Goal: Task Accomplishment & Management: Complete application form

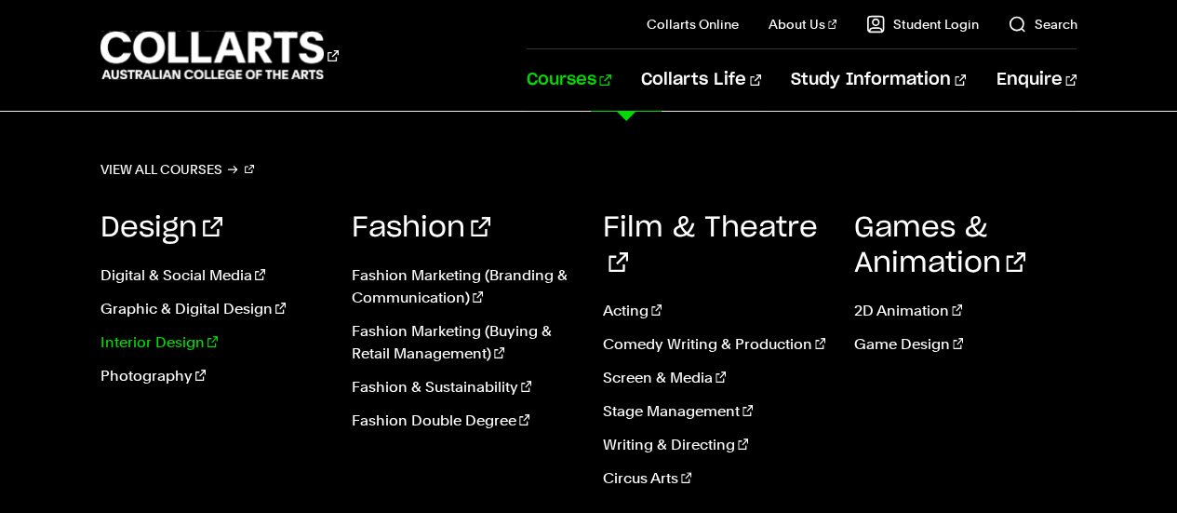
click at [175, 341] on link "Interior Design" at bounding box center [211, 342] width 223 height 22
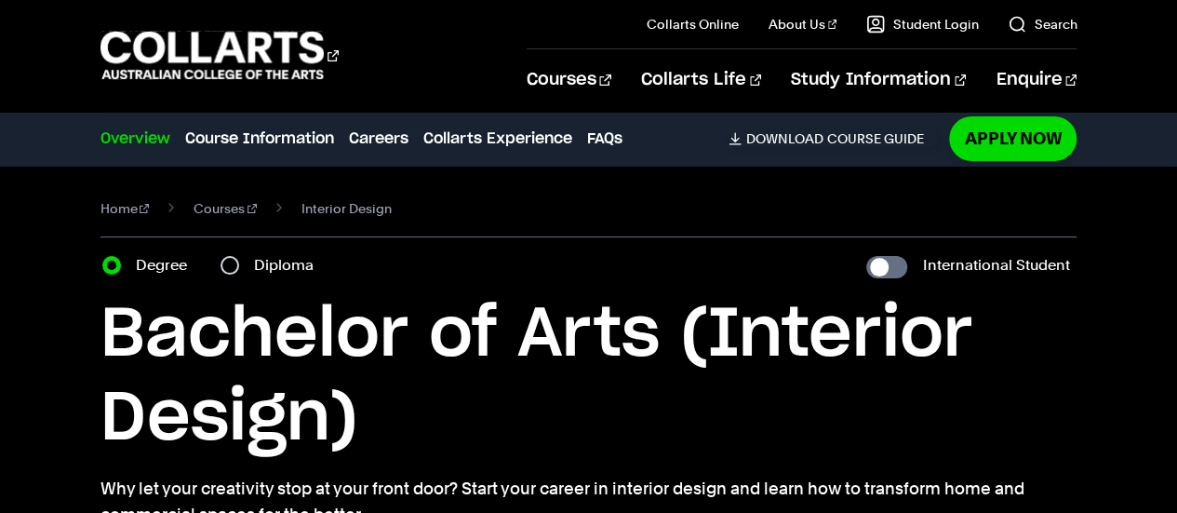
click at [557, 382] on h1 "Bachelor of Arts (Interior Design)" at bounding box center [588, 376] width 977 height 167
click at [447, 323] on h1 "Bachelor of Arts (Interior Design)" at bounding box center [588, 376] width 977 height 167
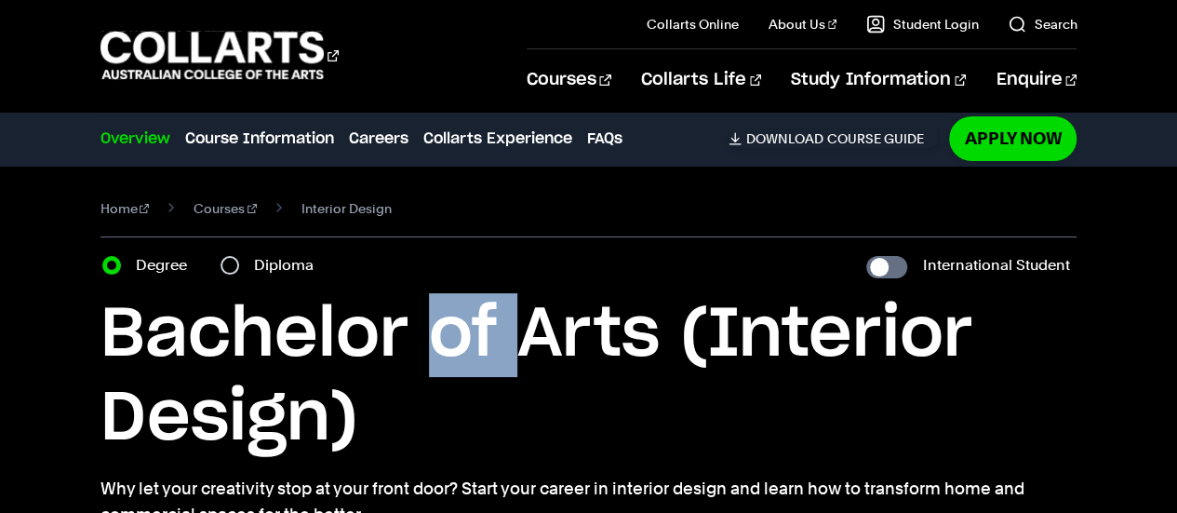
click at [447, 323] on h1 "Bachelor of Arts (Interior Design)" at bounding box center [588, 376] width 977 height 167
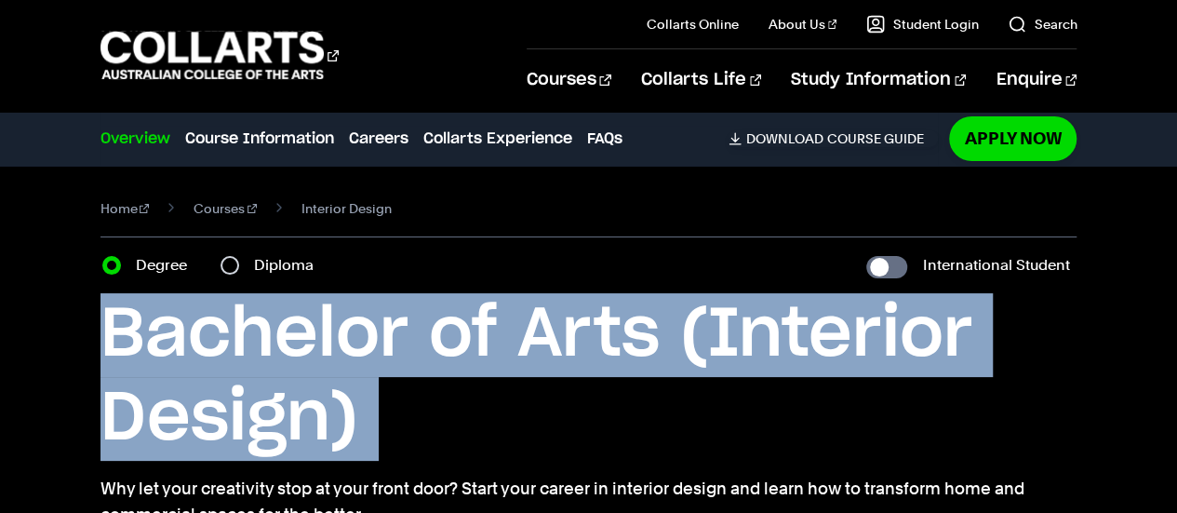
click at [447, 323] on h1 "Bachelor of Arts (Interior Design)" at bounding box center [588, 376] width 977 height 167
click at [625, 289] on section "Home Courses Interior Design Course variant Degree Diploma International Studen…" at bounding box center [588, 362] width 977 height 393
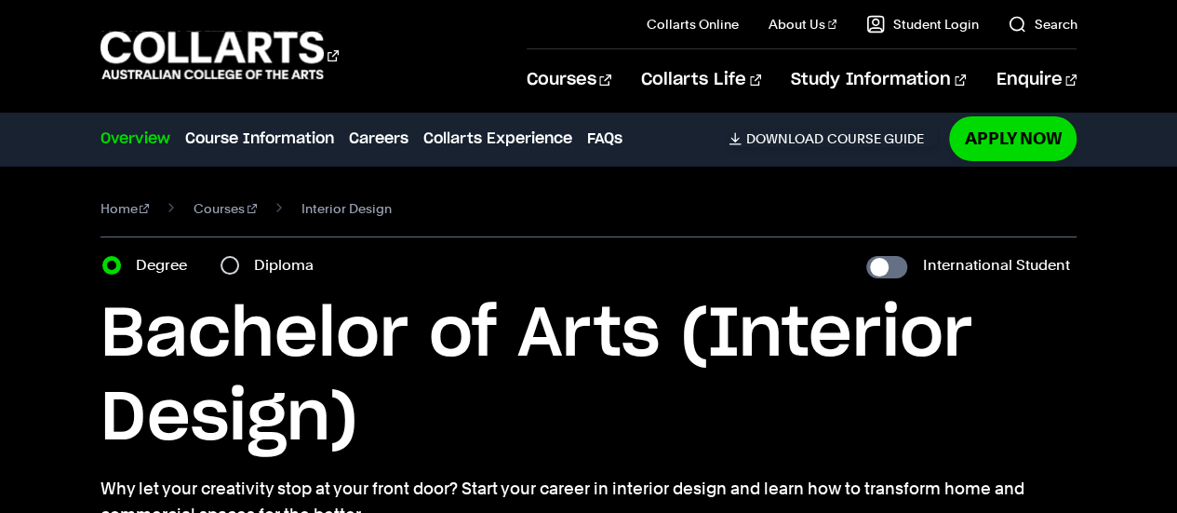
click at [342, 327] on h1 "Bachelor of Arts (Interior Design)" at bounding box center [588, 376] width 977 height 167
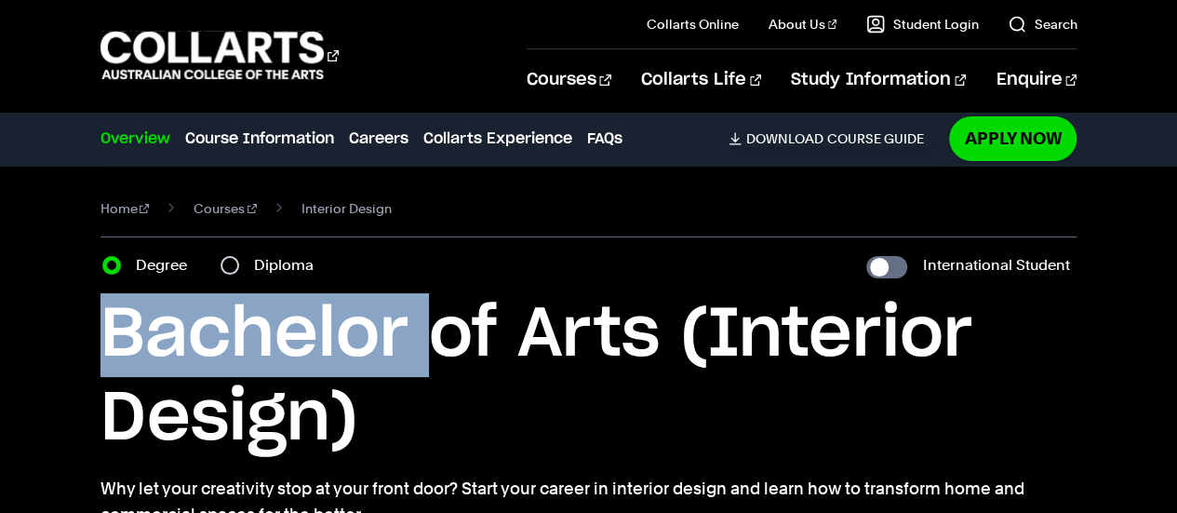
click at [342, 327] on h1 "Bachelor of Arts (Interior Design)" at bounding box center [588, 376] width 977 height 167
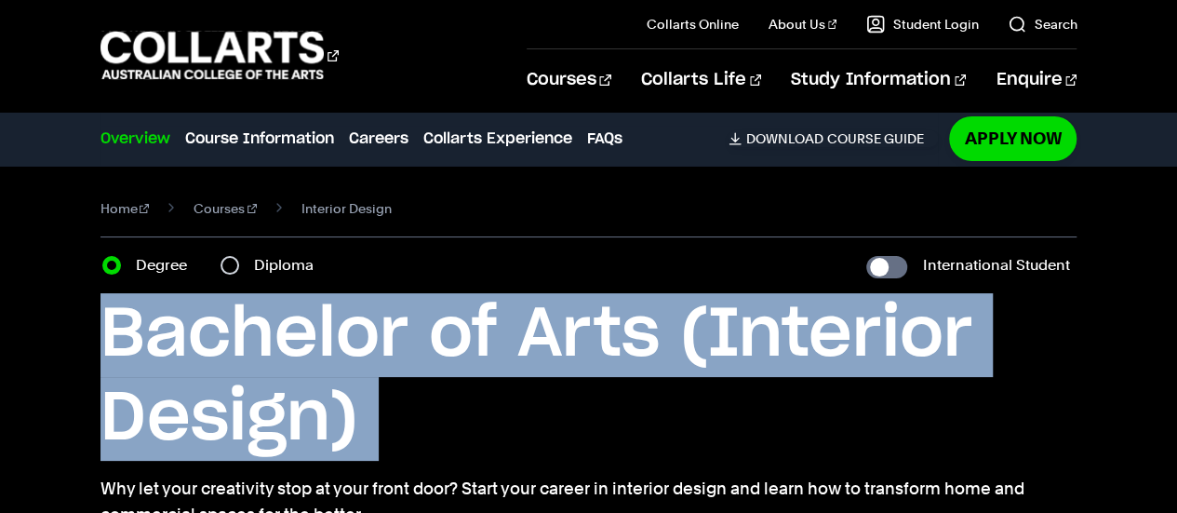
click at [342, 327] on h1 "Bachelor of Arts (Interior Design)" at bounding box center [588, 376] width 977 height 167
copy div "Bachelor of Arts (Interior Design)"
click at [682, 300] on h1 "Bachelor of Arts (Interior Design)" at bounding box center [588, 376] width 977 height 167
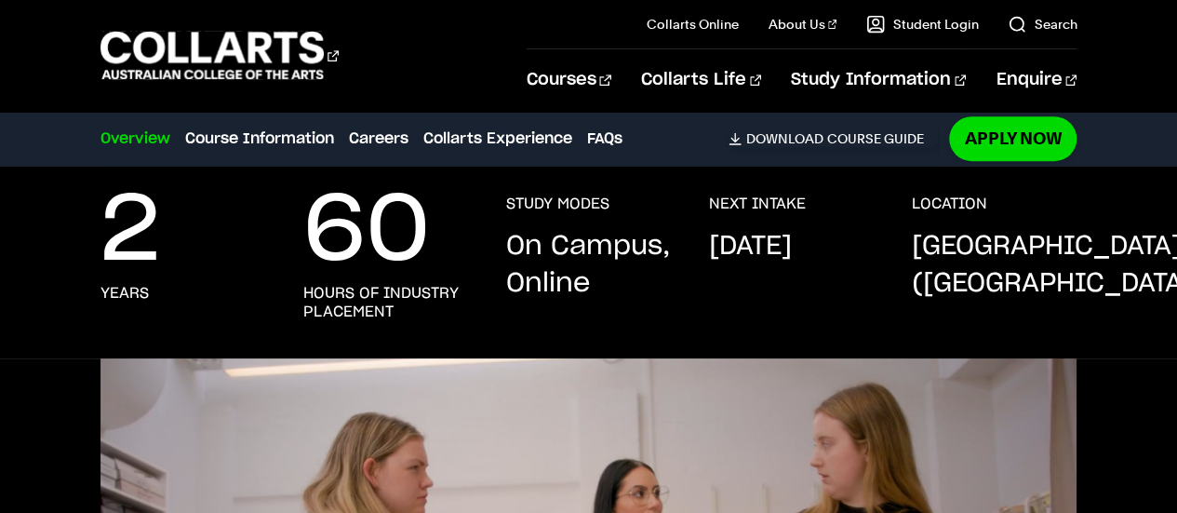
scroll to position [395, 0]
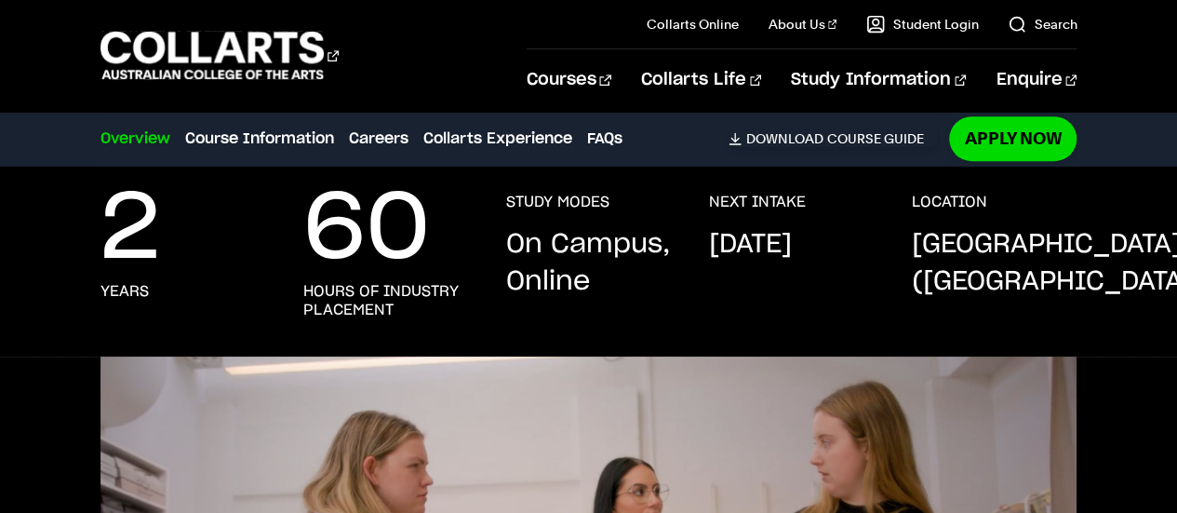
click at [791, 263] on p "February 2026" at bounding box center [749, 244] width 83 height 37
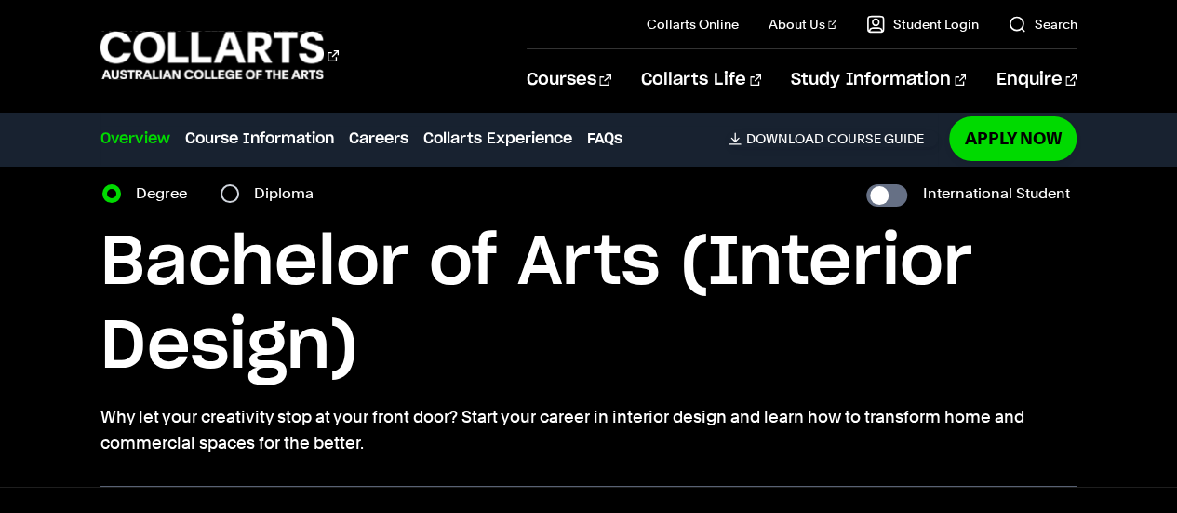
scroll to position [0, 0]
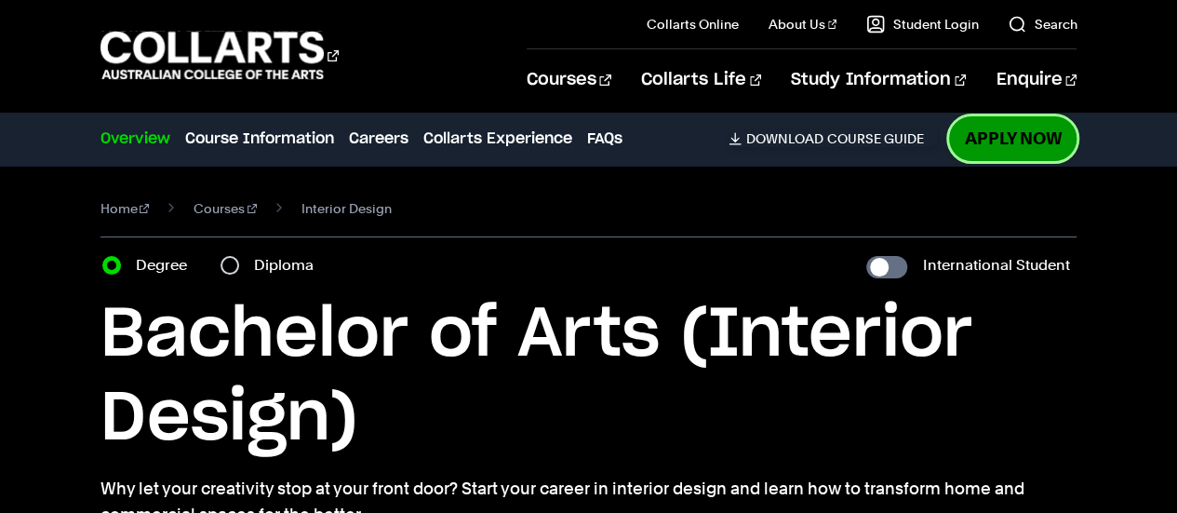
click at [1005, 144] on link "Apply Now" at bounding box center [1012, 138] width 127 height 44
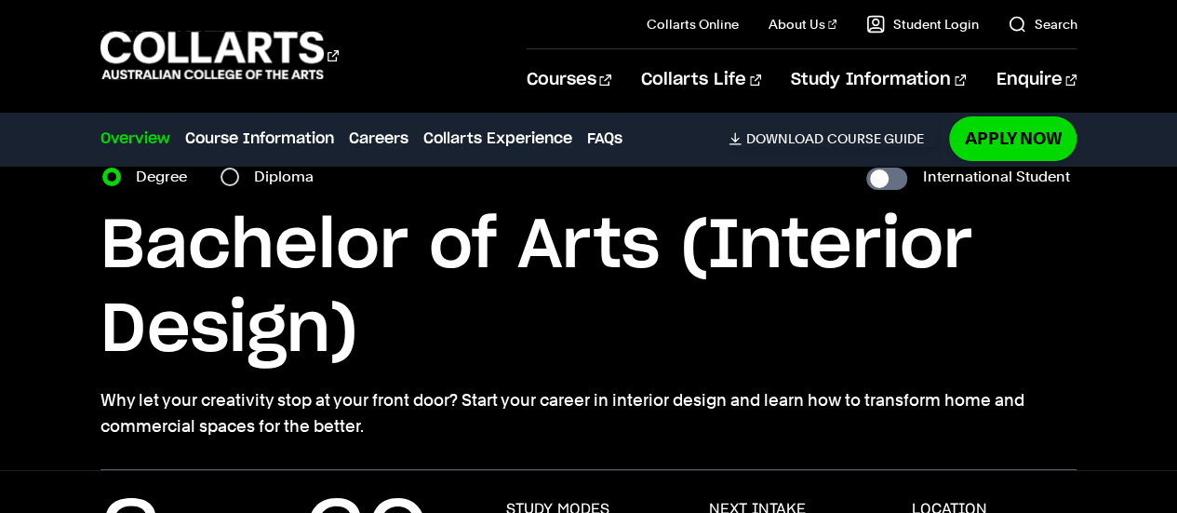
scroll to position [83, 0]
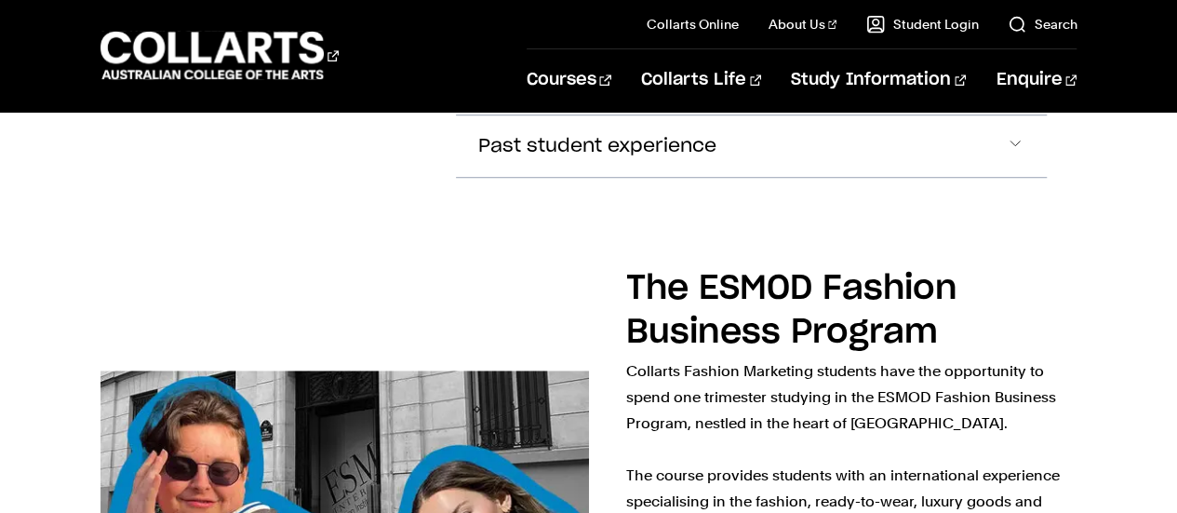
scroll to position [4153, 0]
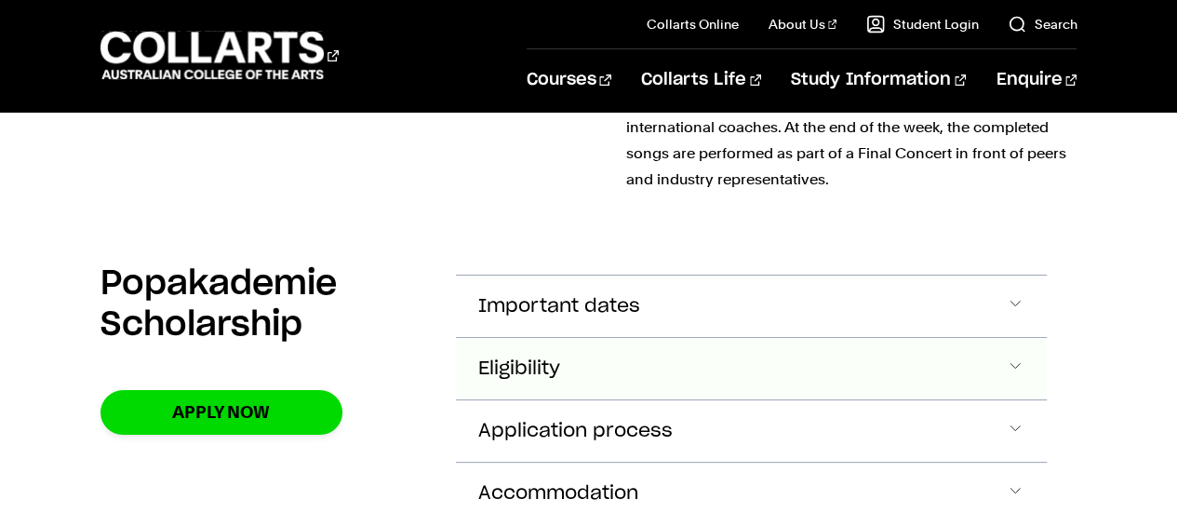
click at [754, 338] on button "Eligibility" at bounding box center [752, 368] width 592 height 61
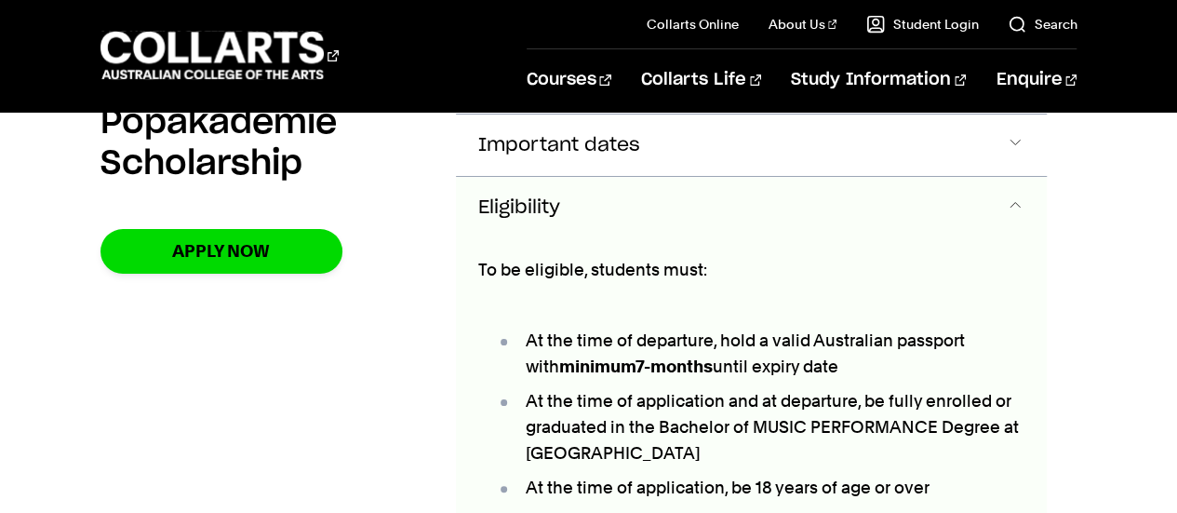
scroll to position [3775, 0]
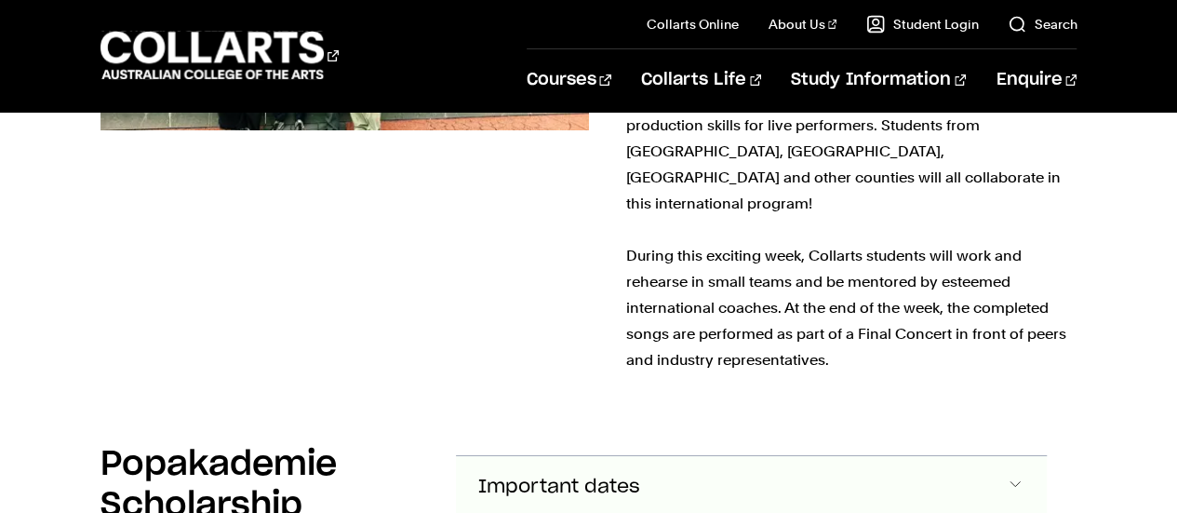
click at [635, 476] on span "Important dates" at bounding box center [559, 486] width 162 height 21
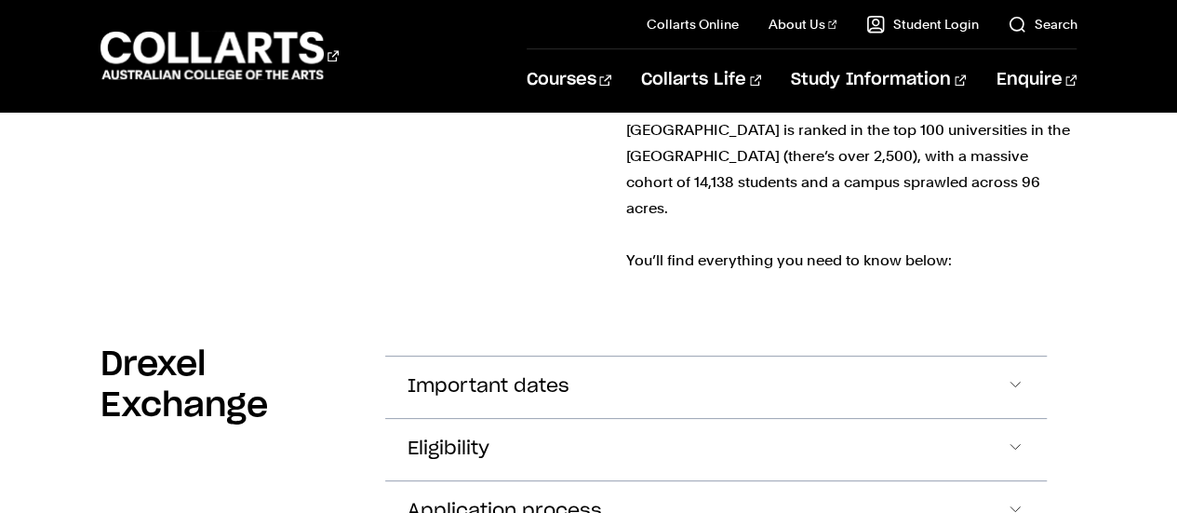
scroll to position [736, 0]
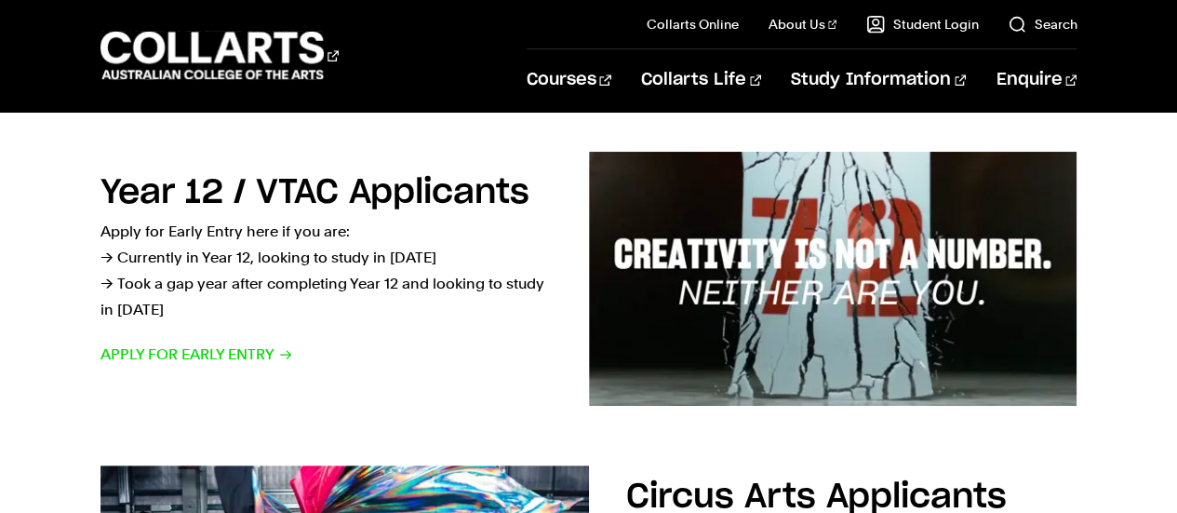
scroll to position [667, 0]
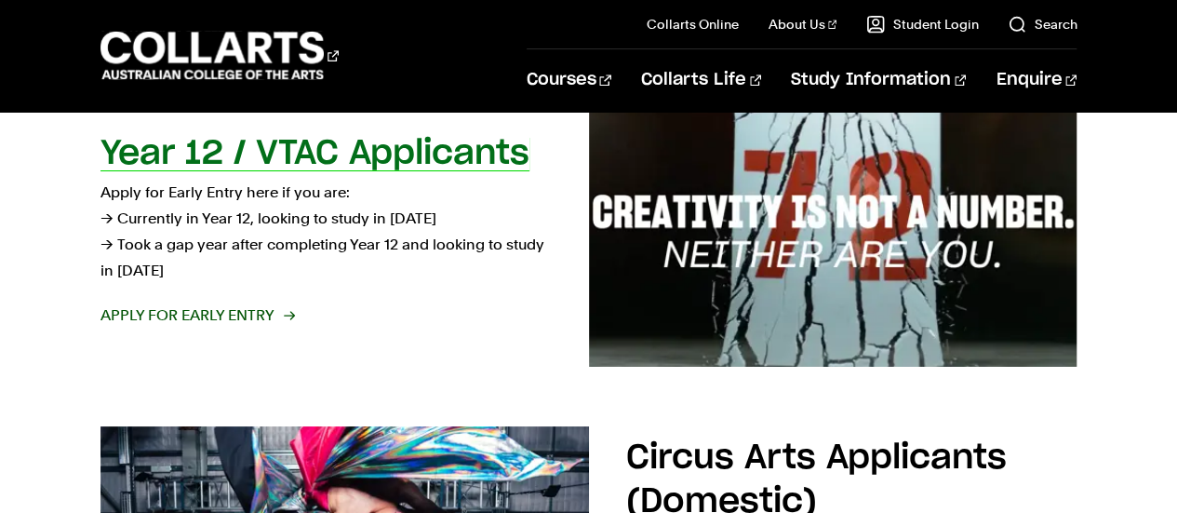
click at [392, 140] on h2 "Year 12 / VTAC Applicants" at bounding box center [314, 153] width 429 height 33
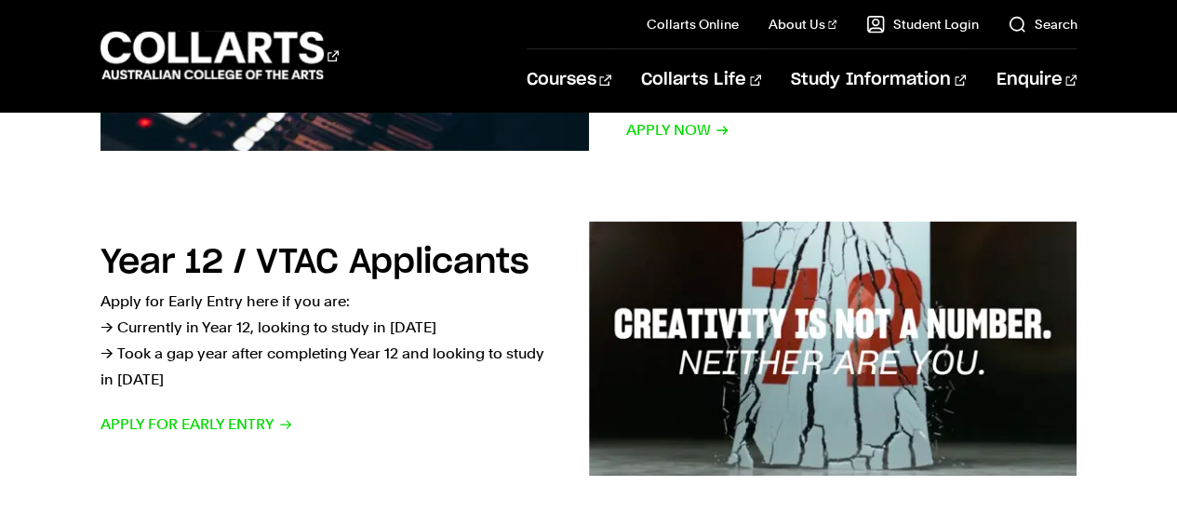
scroll to position [0, 0]
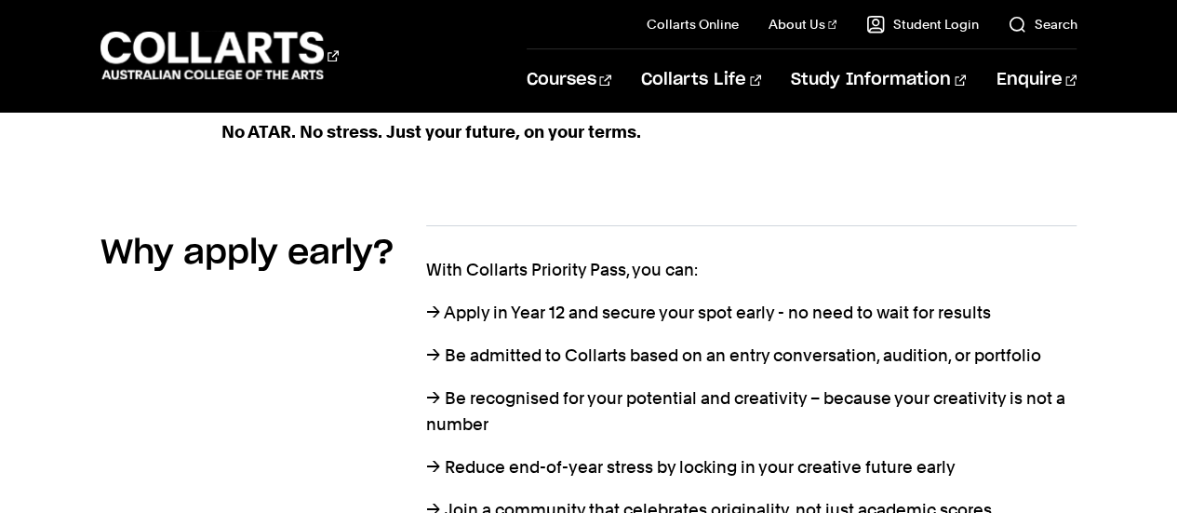
scroll to position [849, 0]
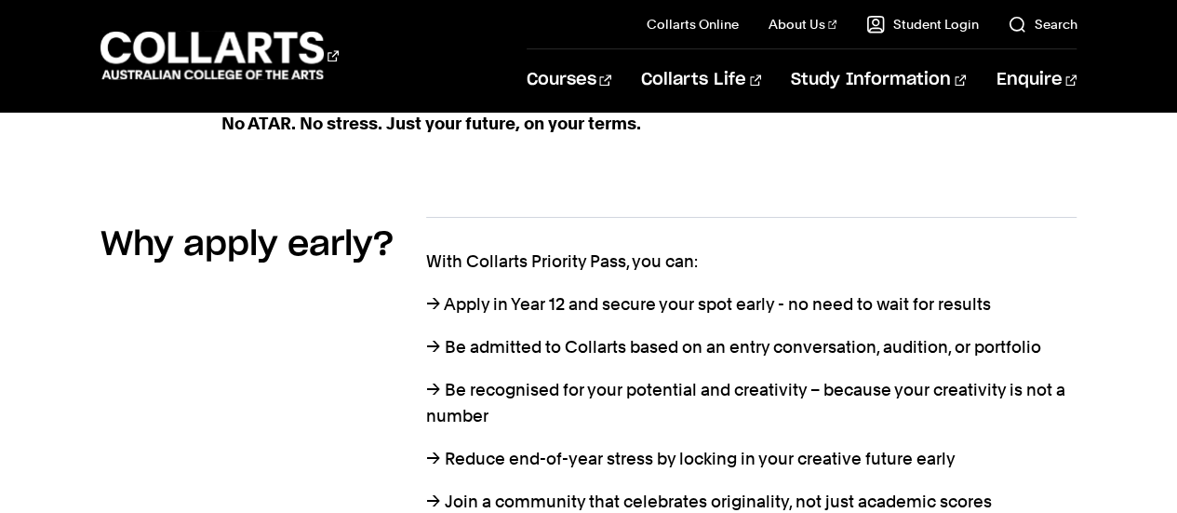
click at [127, 224] on h2 "Why apply early?" at bounding box center [247, 244] width 294 height 41
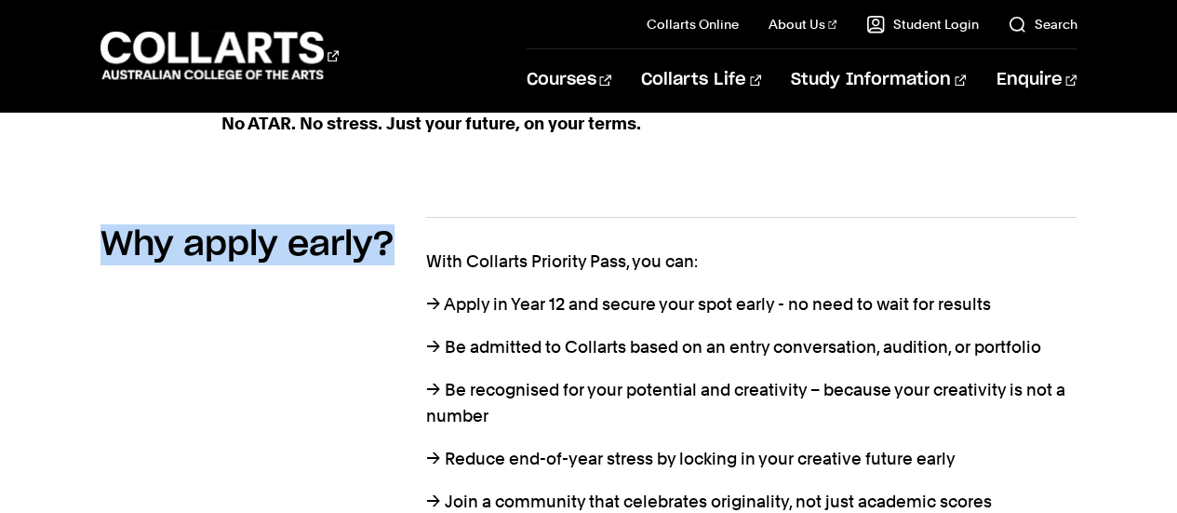
click at [127, 224] on h2 "Why apply early?" at bounding box center [247, 244] width 294 height 41
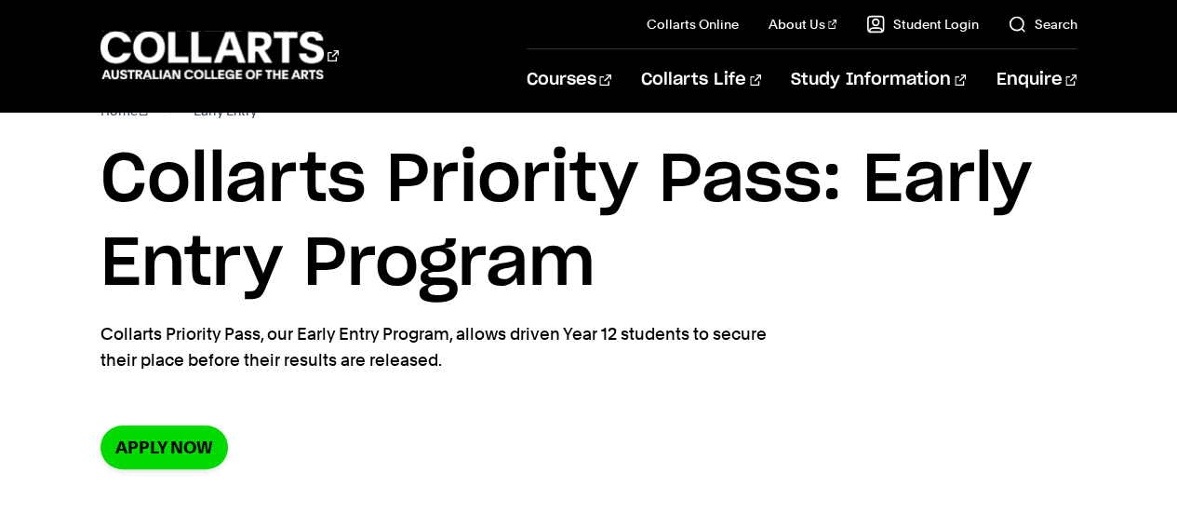
scroll to position [0, 0]
